Goal: Task Accomplishment & Management: Manage account settings

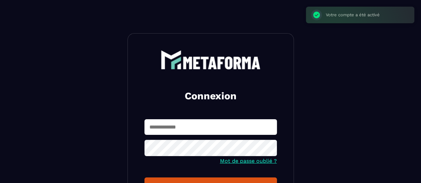
click at [194, 128] on input "text" at bounding box center [211, 128] width 133 height 16
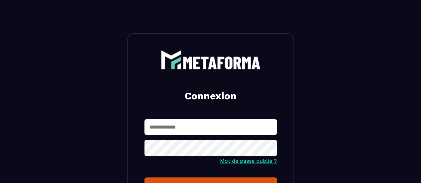
type input "**********"
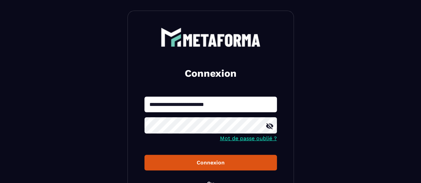
scroll to position [33, 0]
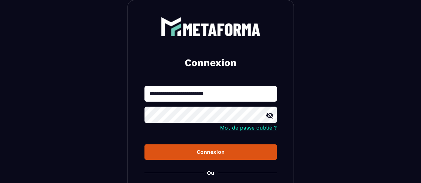
click at [203, 151] on div "Connexion" at bounding box center [211, 152] width 122 height 6
